Goal: Navigation & Orientation: Find specific page/section

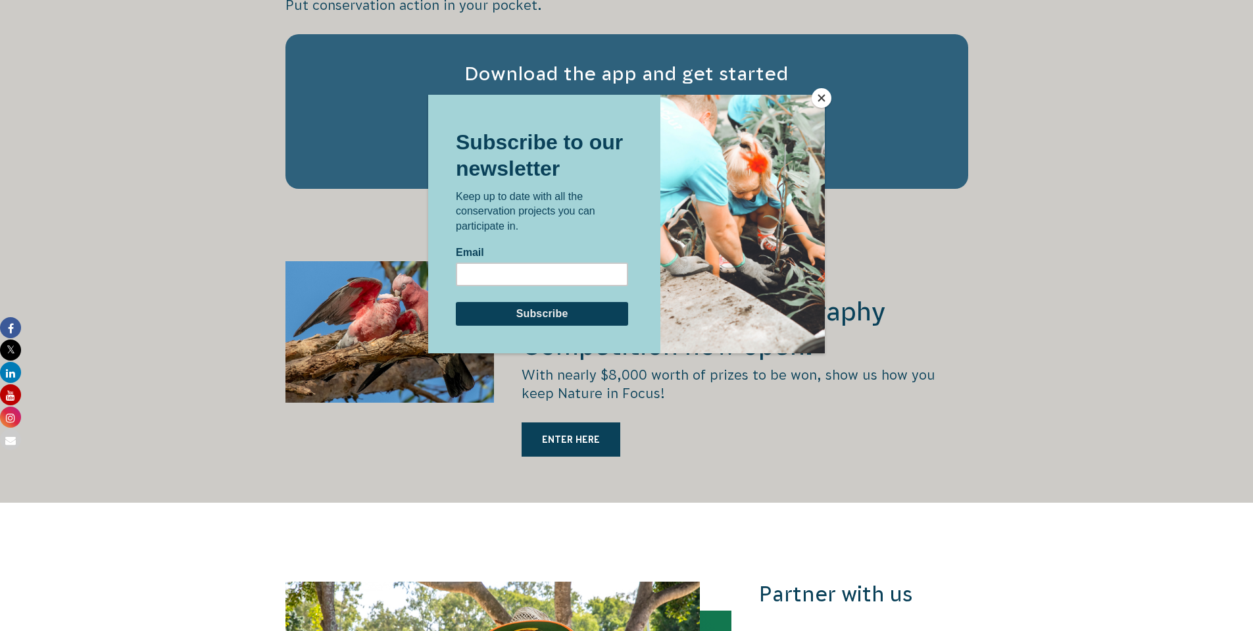
scroll to position [2104, 0]
click at [823, 99] on button "Close" at bounding box center [822, 98] width 20 height 20
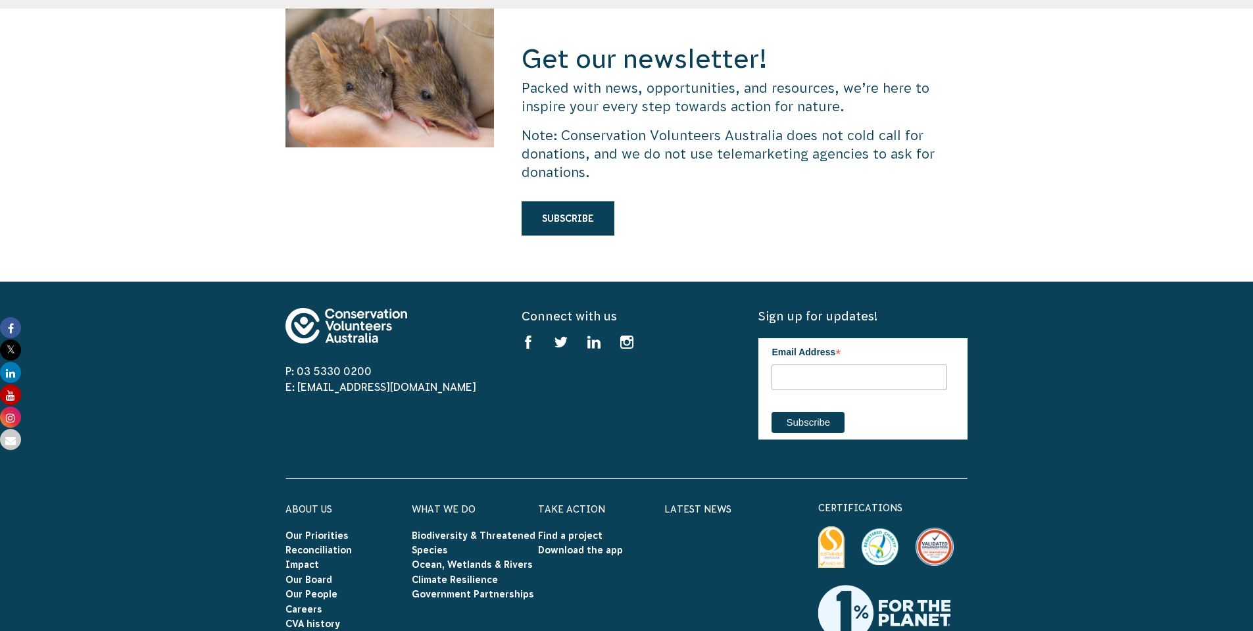
scroll to position [3748, 0]
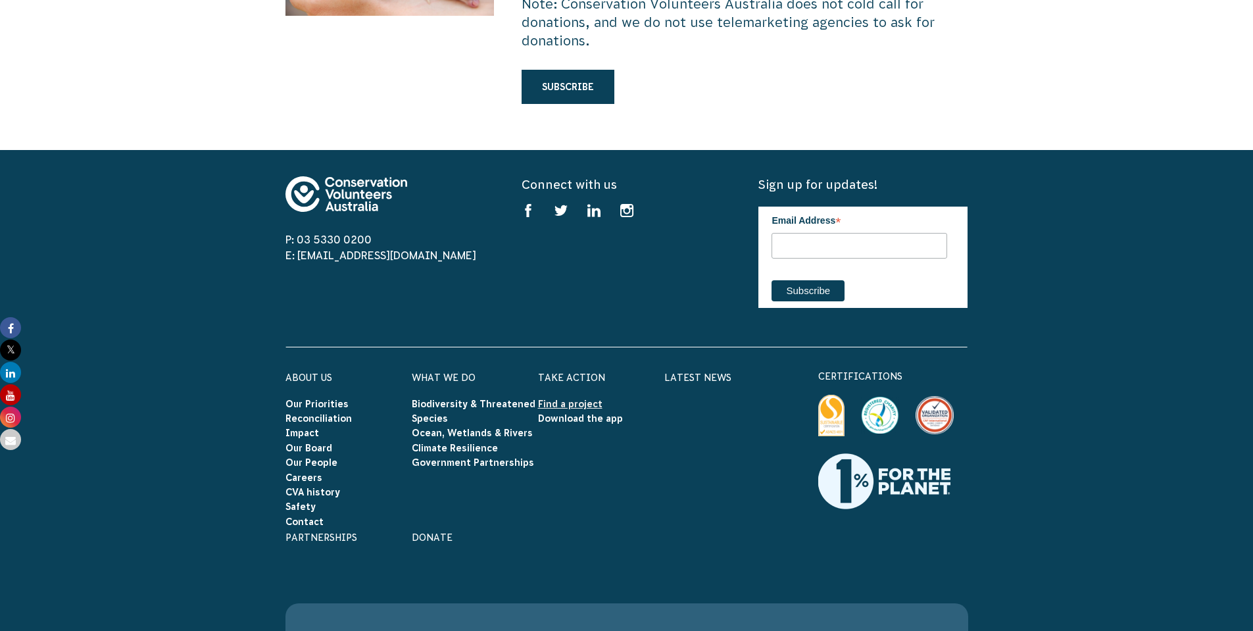
click at [572, 399] on link "Find a project" at bounding box center [570, 404] width 64 height 11
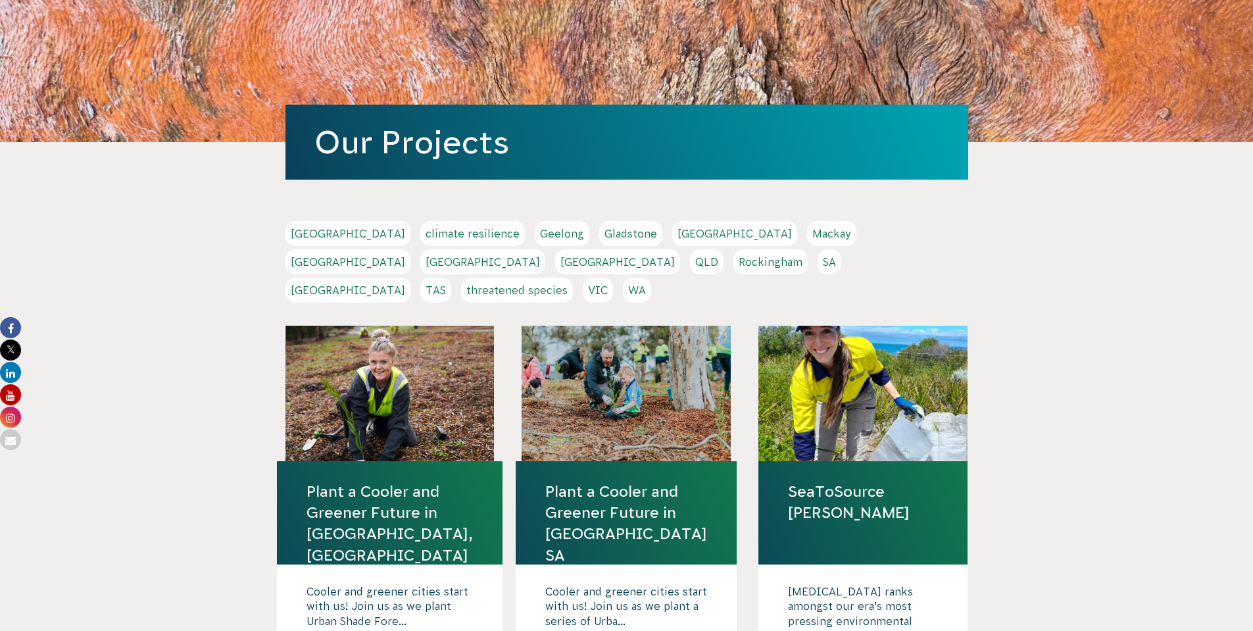
scroll to position [132, 0]
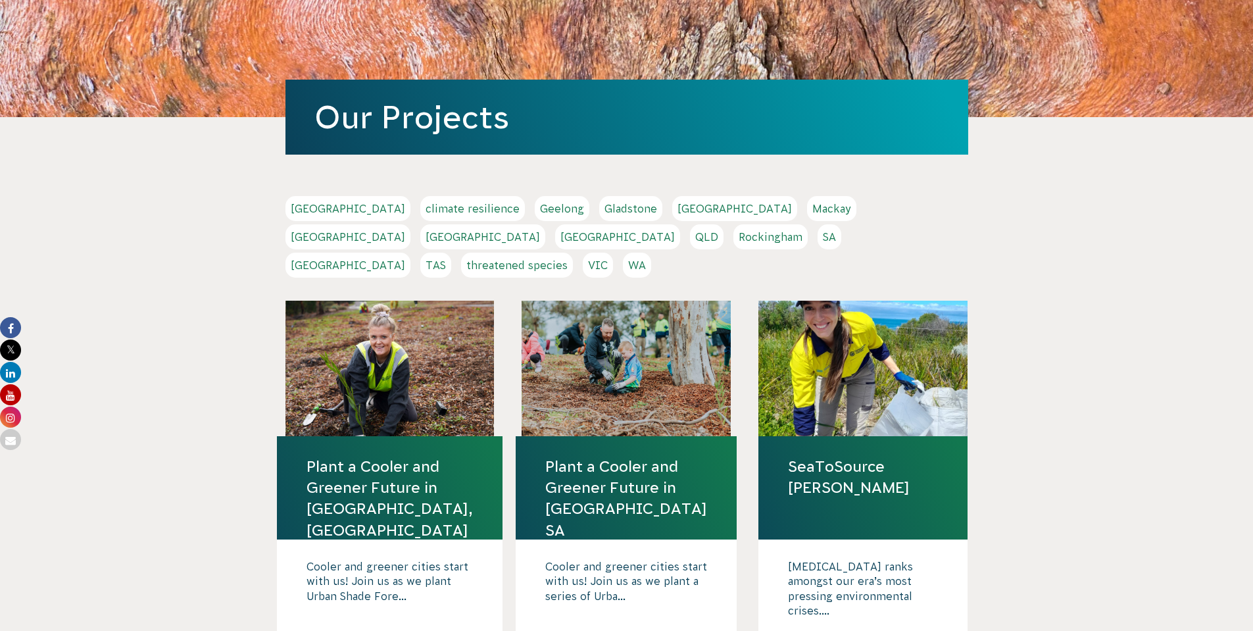
click at [545, 224] on link "NSW" at bounding box center [482, 236] width 125 height 25
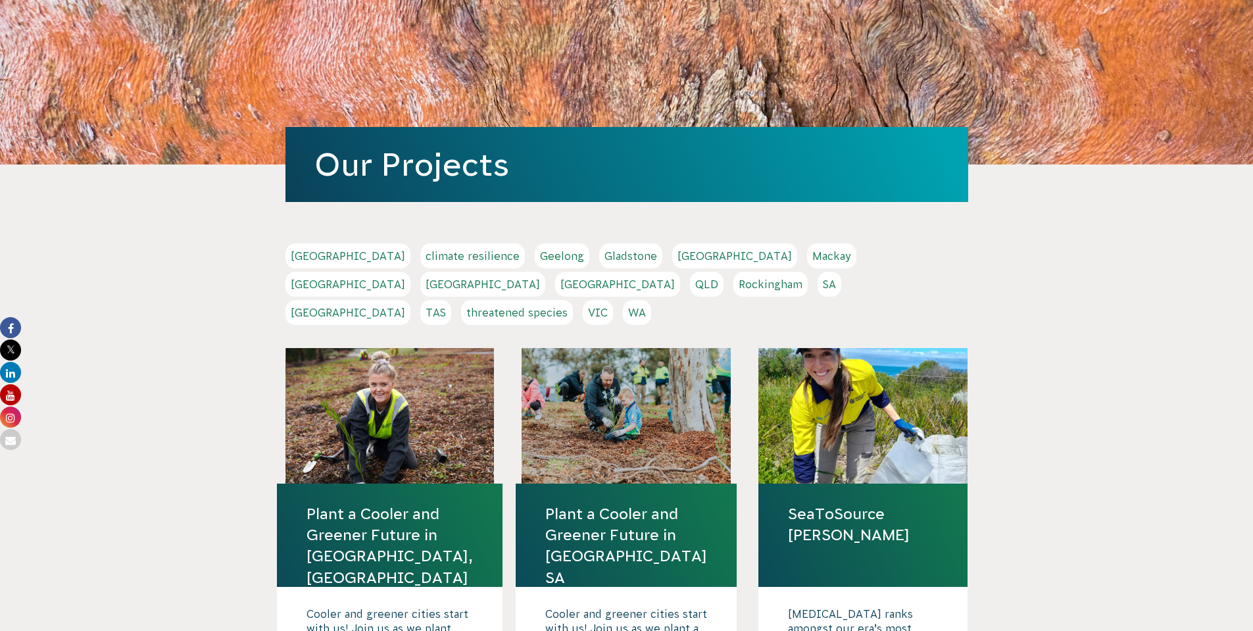
scroll to position [66, 0]
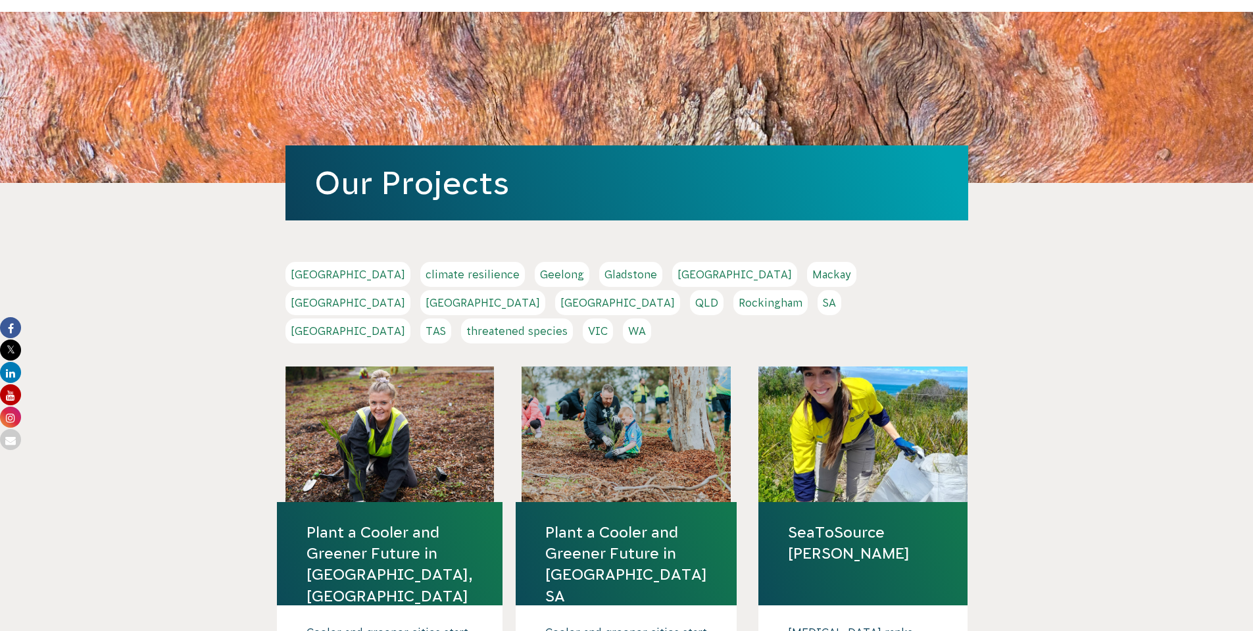
click at [420, 274] on link "climate resilience" at bounding box center [472, 274] width 105 height 25
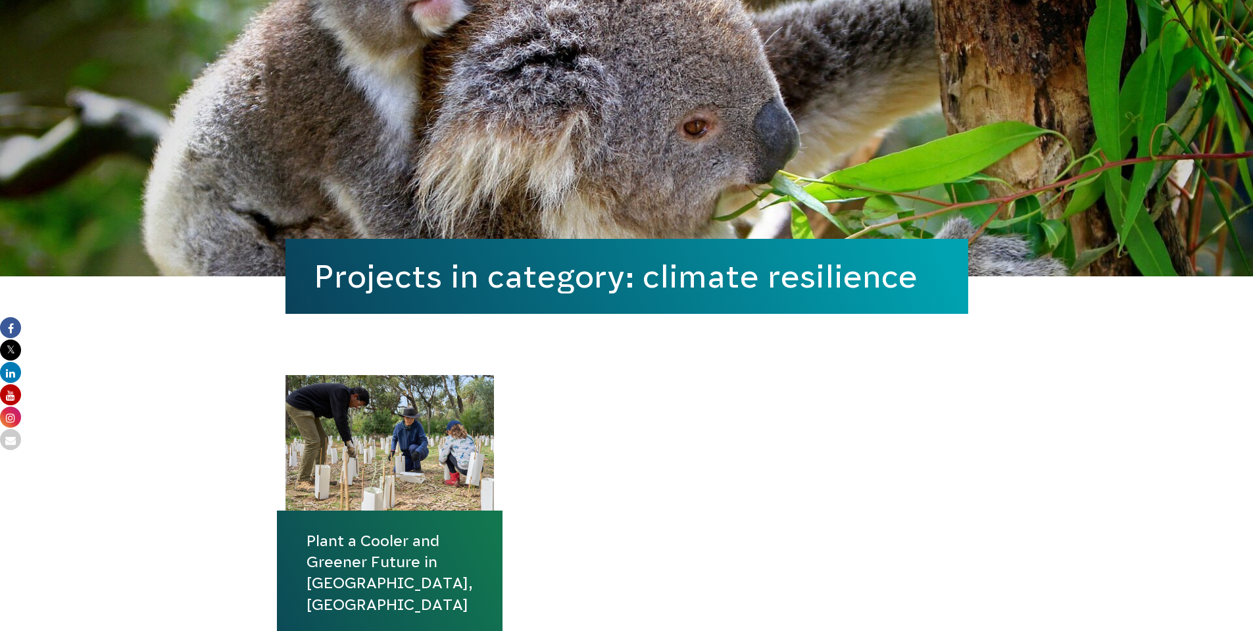
scroll to position [329, 0]
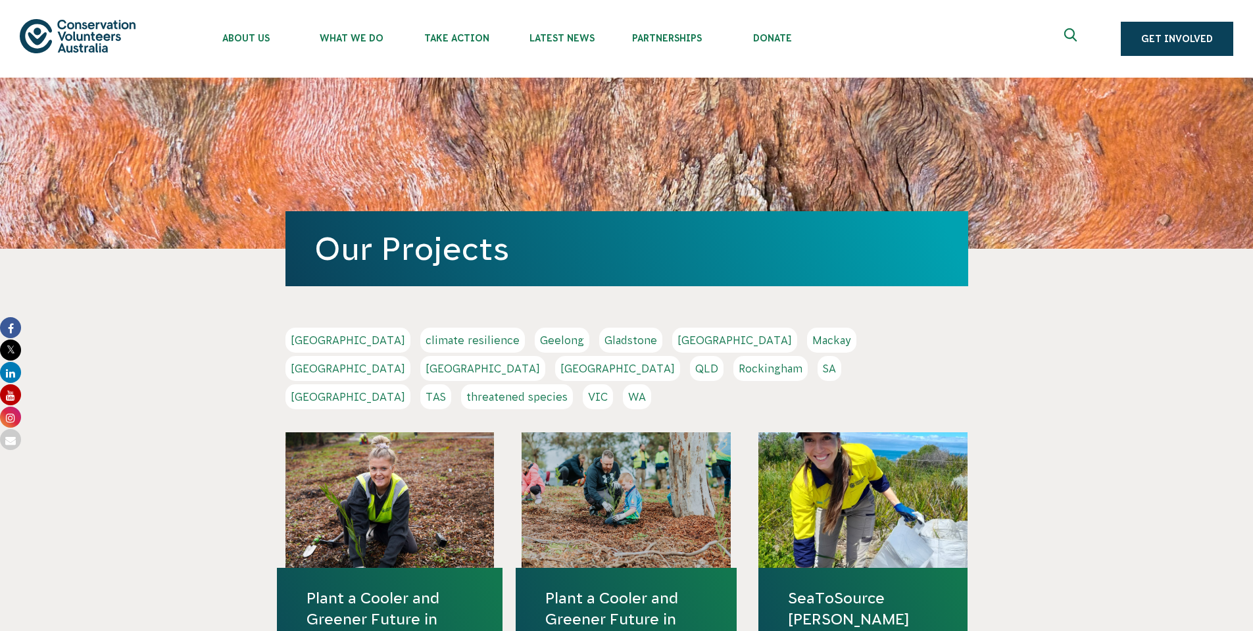
scroll to position [66, 0]
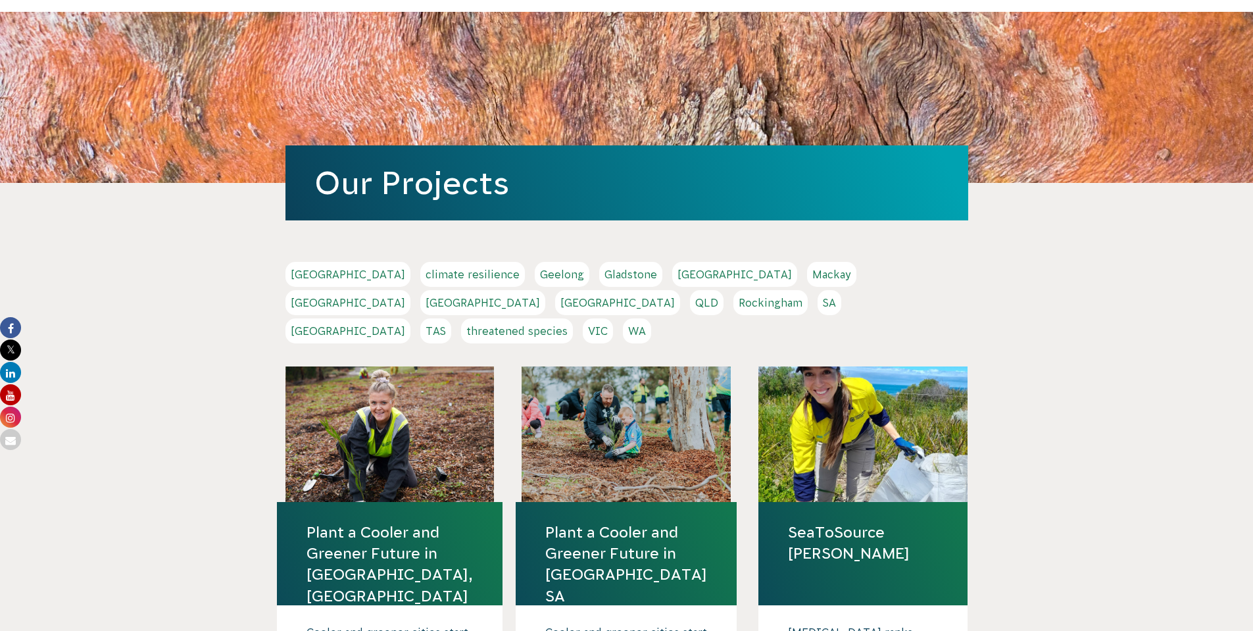
click at [561, 318] on link "threatened species" at bounding box center [517, 330] width 112 height 25
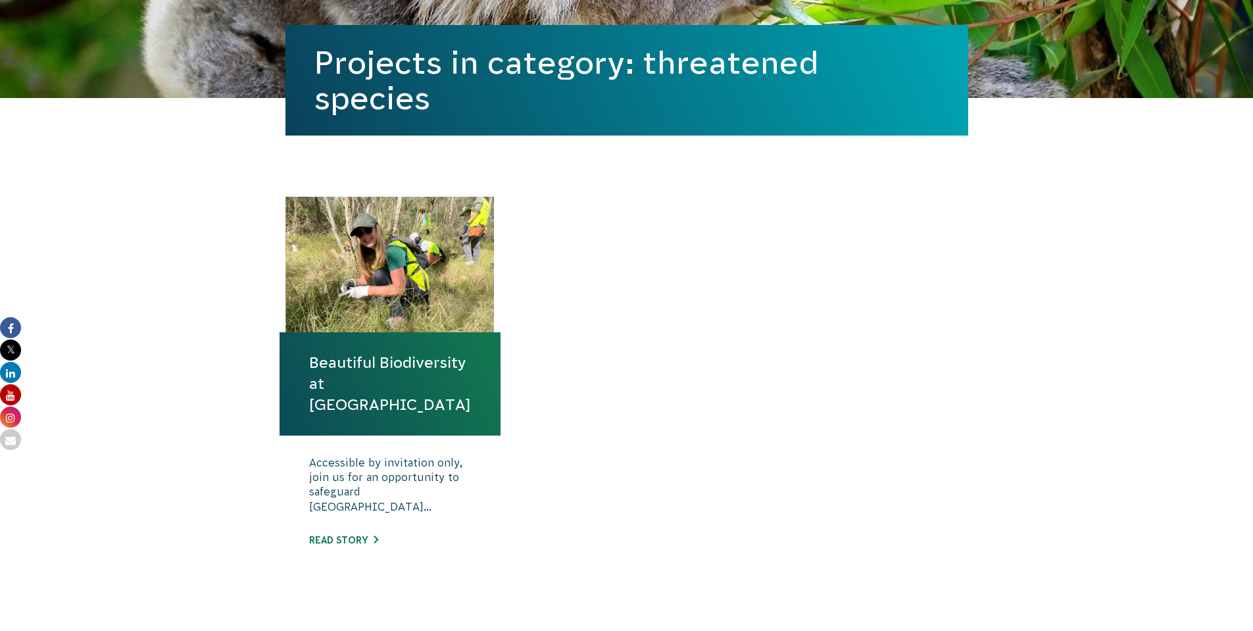
scroll to position [329, 0]
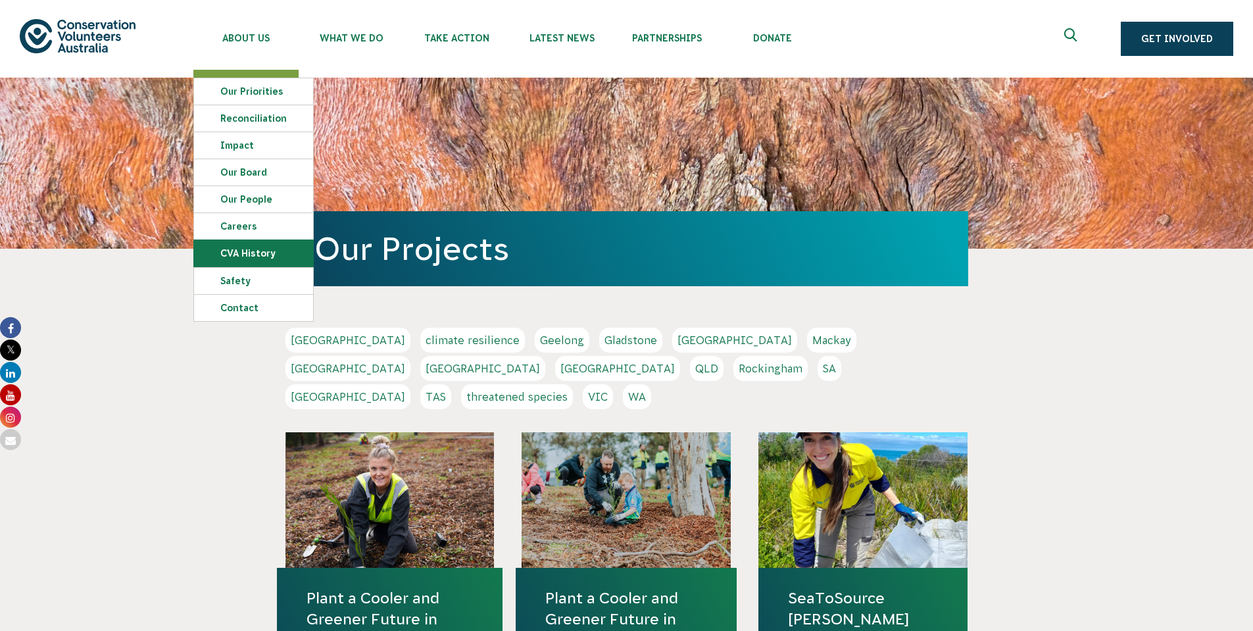
click at [255, 253] on link "CVA history" at bounding box center [253, 253] width 119 height 26
